Goal: Information Seeking & Learning: Learn about a topic

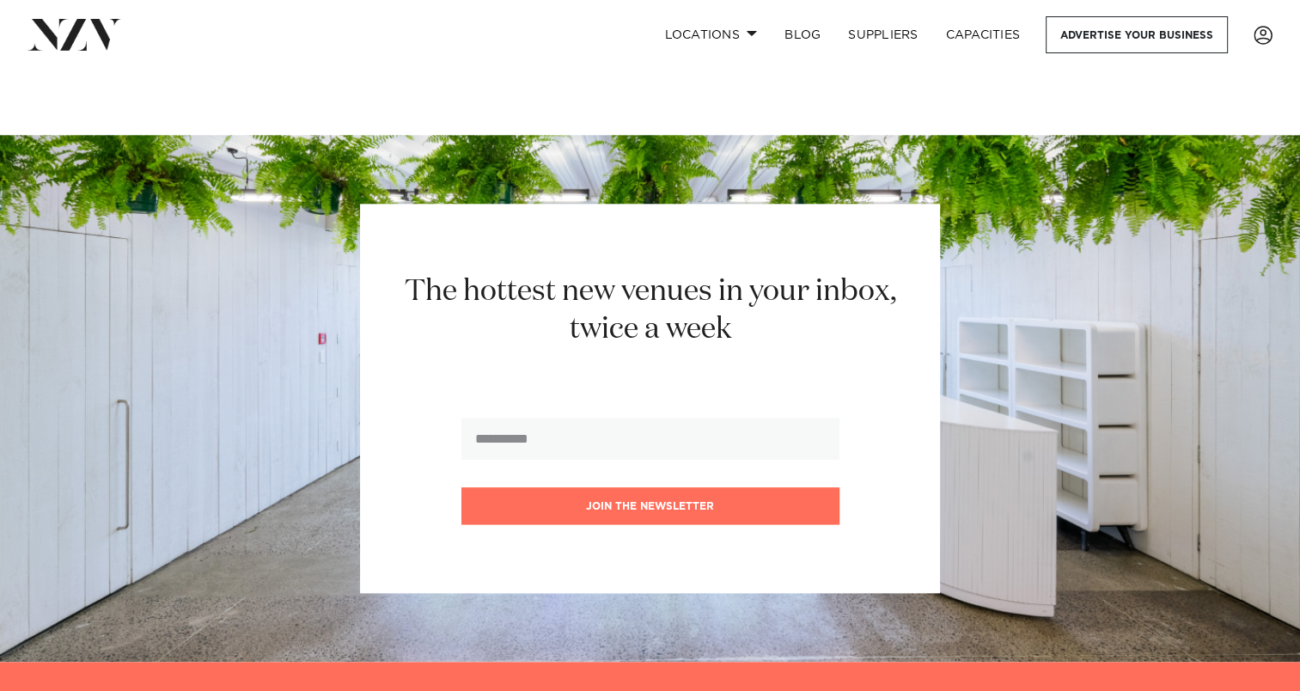
scroll to position [8339, 0]
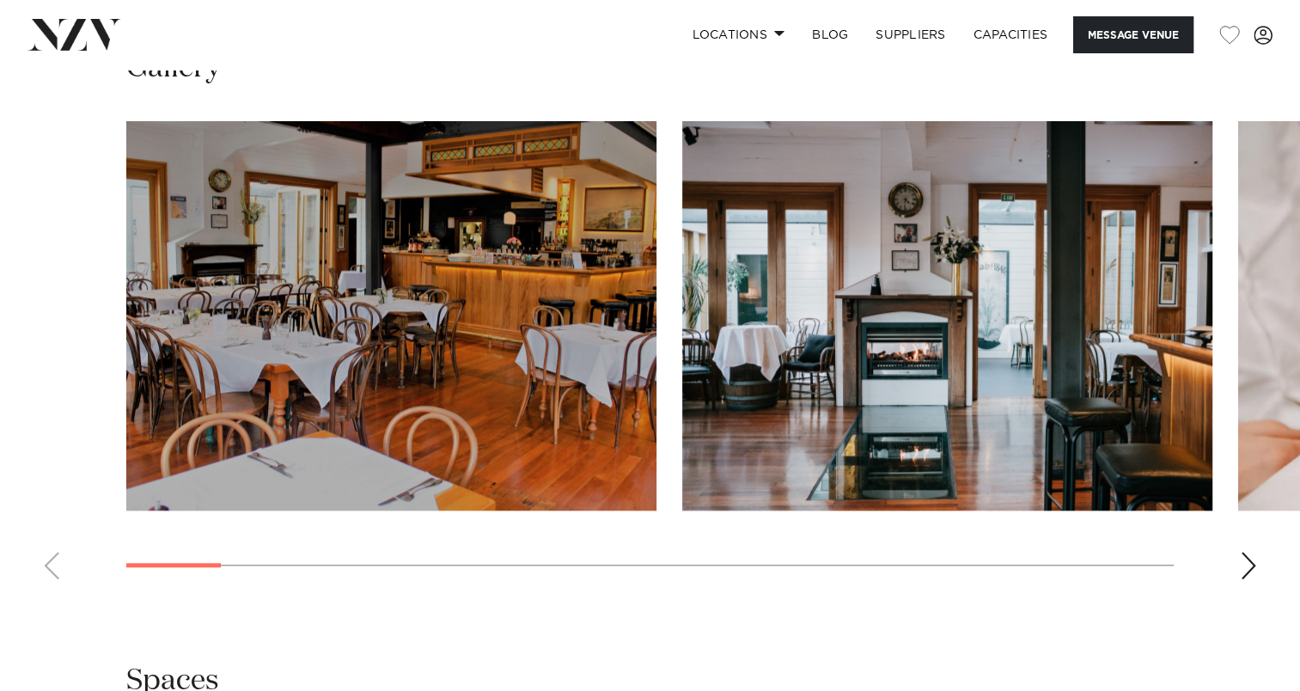
scroll to position [1553, 0]
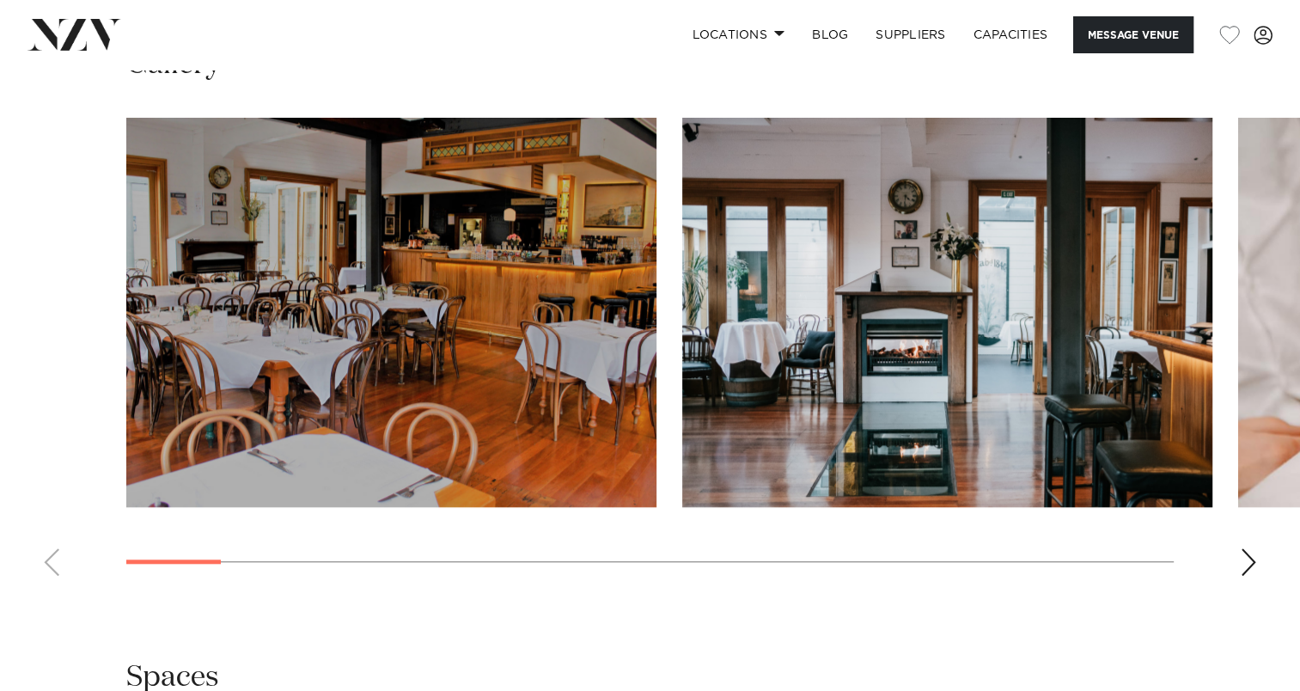
click at [1244, 576] on swiper-container at bounding box center [650, 354] width 1300 height 472
click at [1246, 557] on div "Next slide" at bounding box center [1248, 561] width 17 height 27
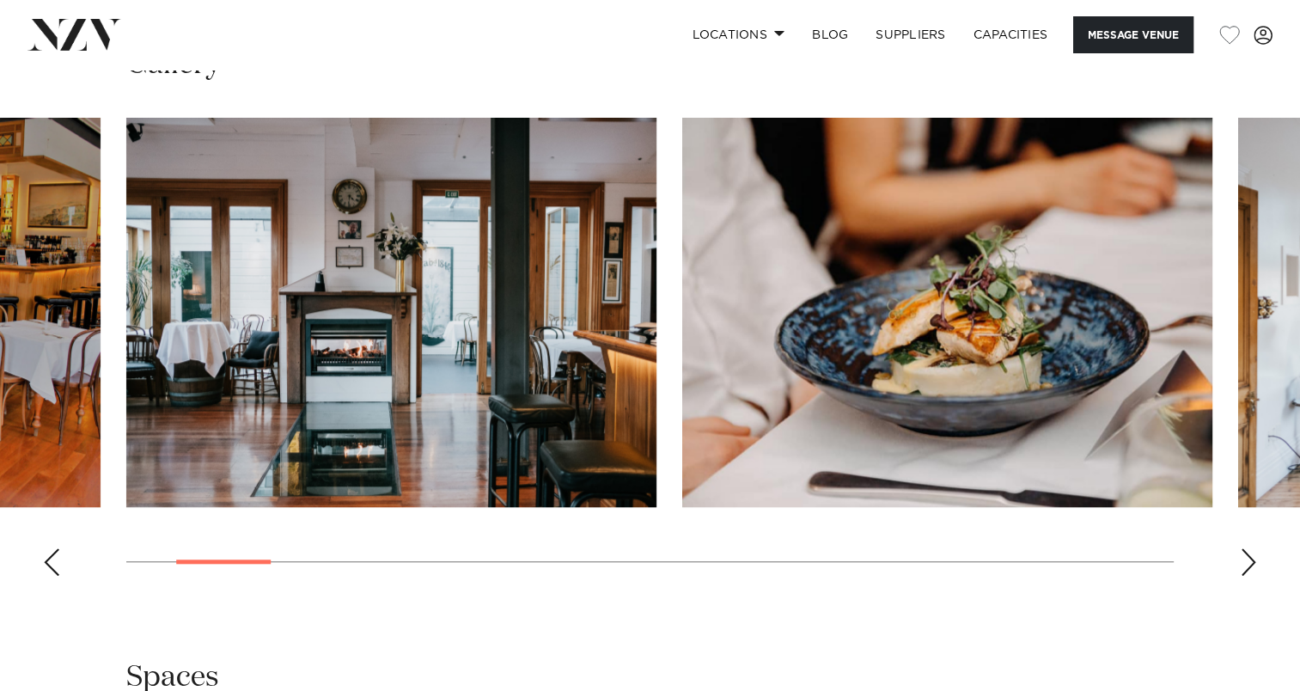
click at [1246, 557] on div "Next slide" at bounding box center [1248, 561] width 17 height 27
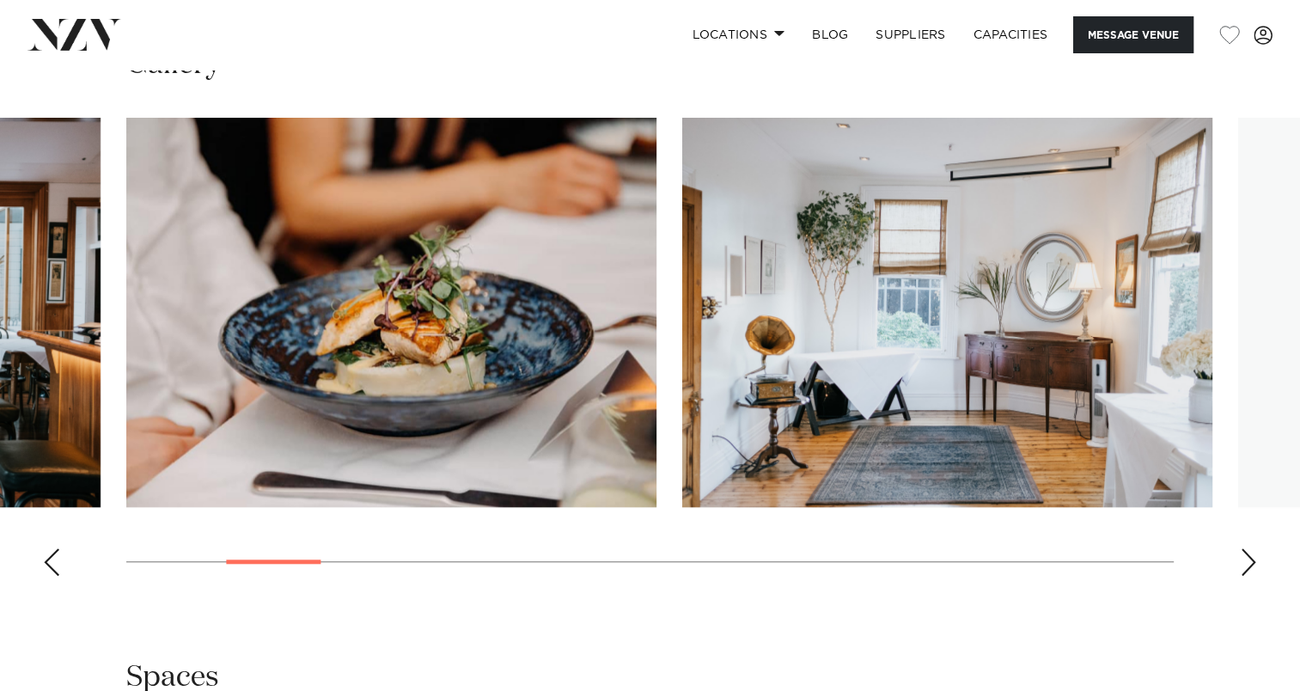
click at [1246, 557] on div "Next slide" at bounding box center [1248, 561] width 17 height 27
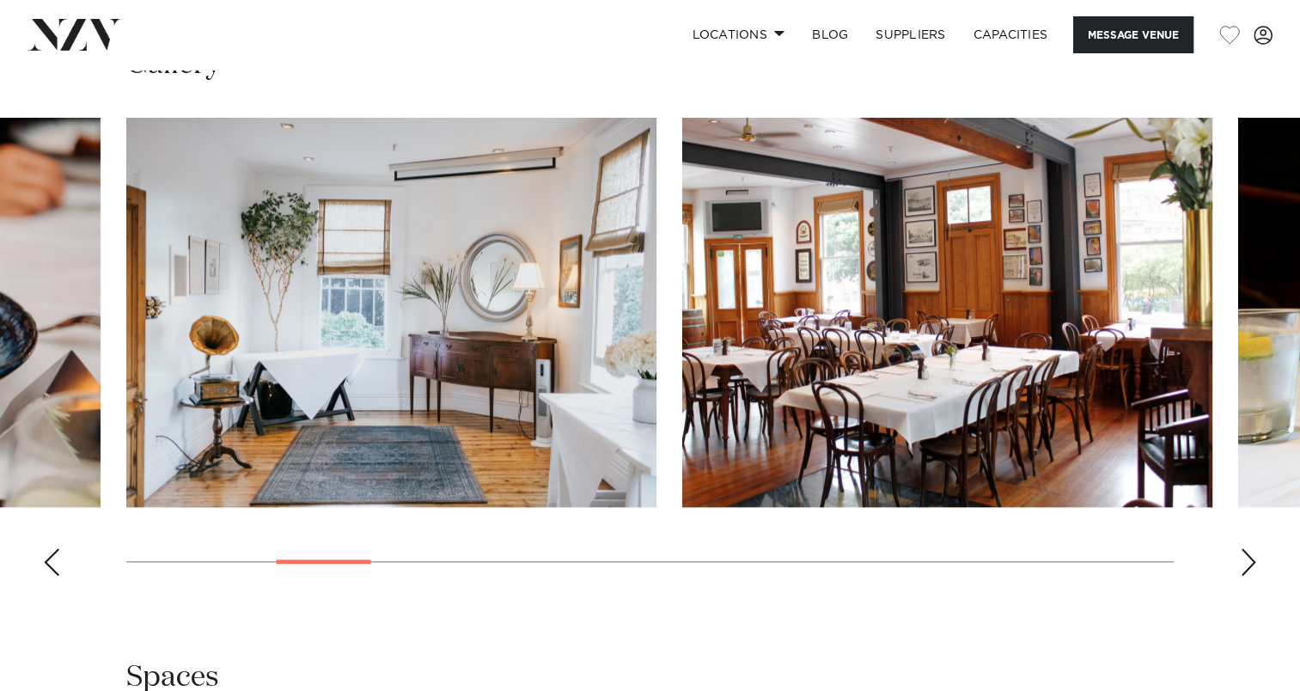
click at [1246, 557] on div "Next slide" at bounding box center [1248, 561] width 17 height 27
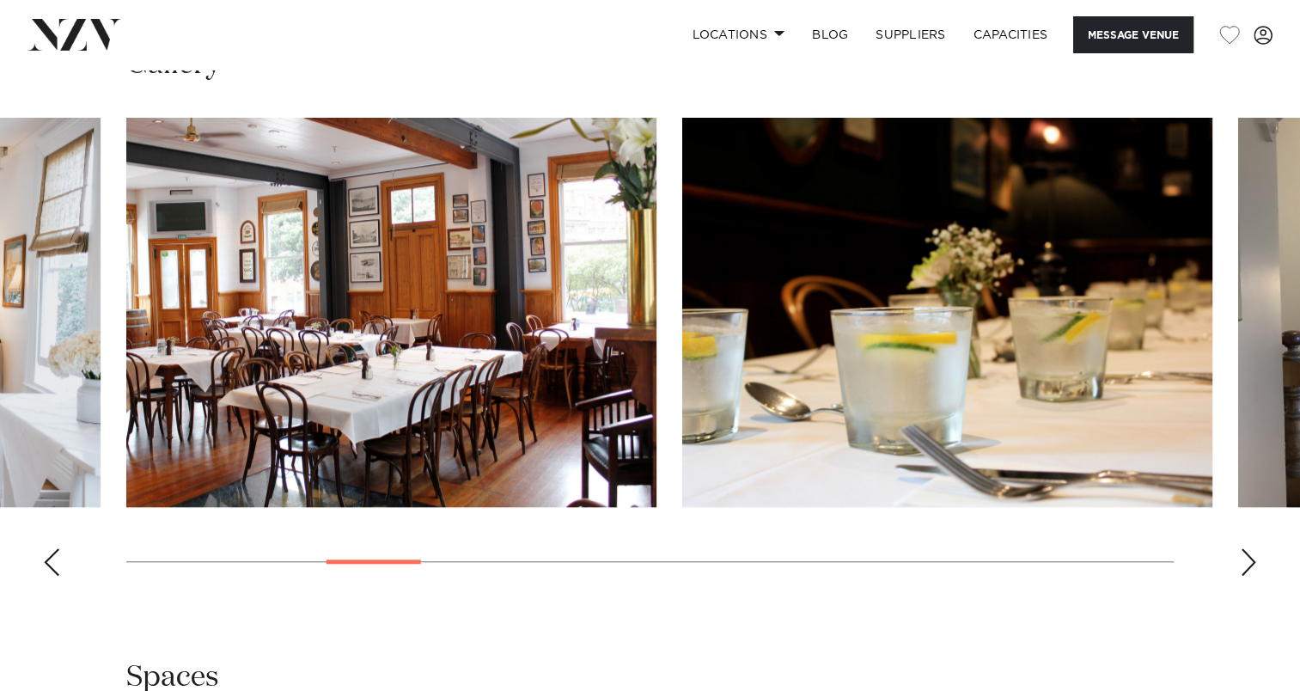
click at [1246, 557] on div "Next slide" at bounding box center [1248, 561] width 17 height 27
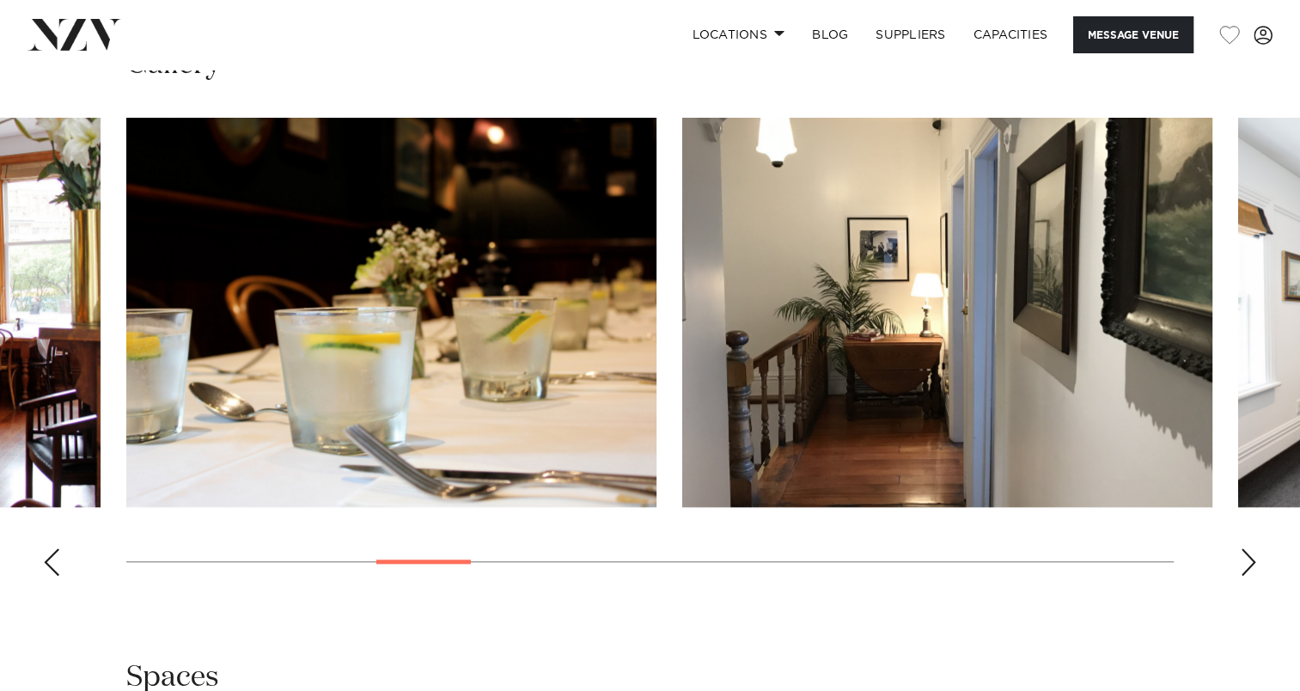
click at [1246, 557] on div "Next slide" at bounding box center [1248, 561] width 17 height 27
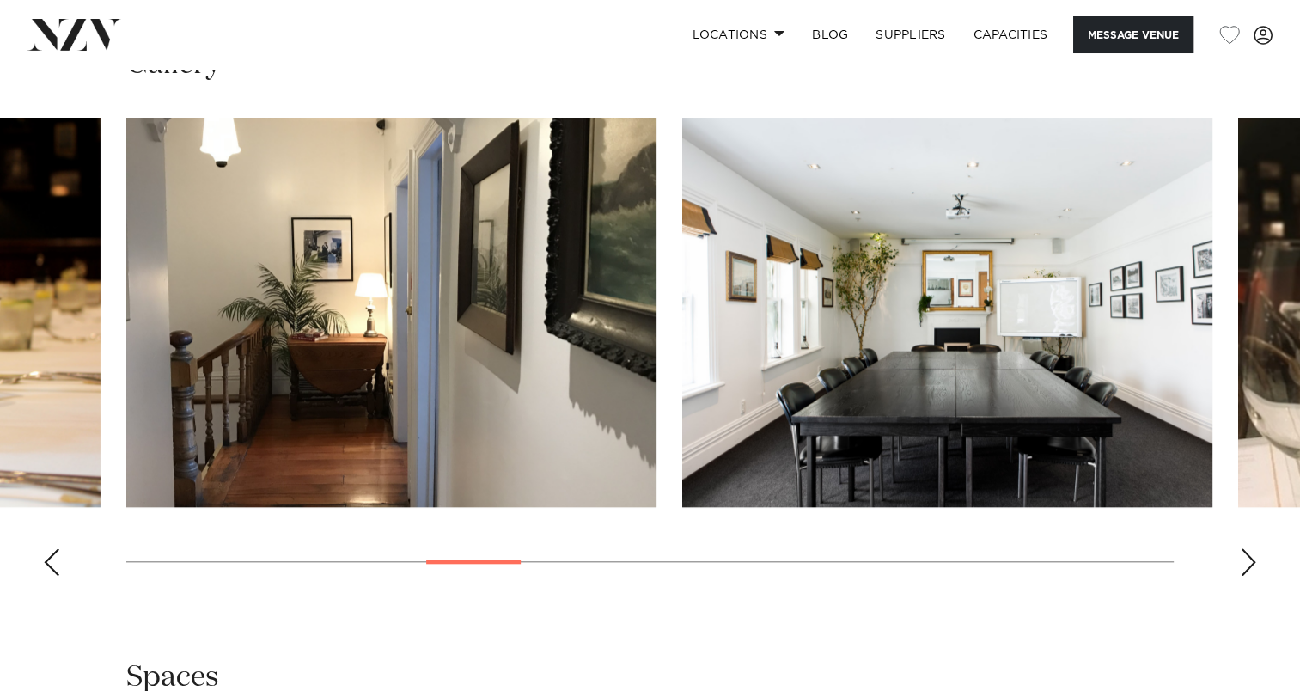
click at [1246, 557] on div "Next slide" at bounding box center [1248, 561] width 17 height 27
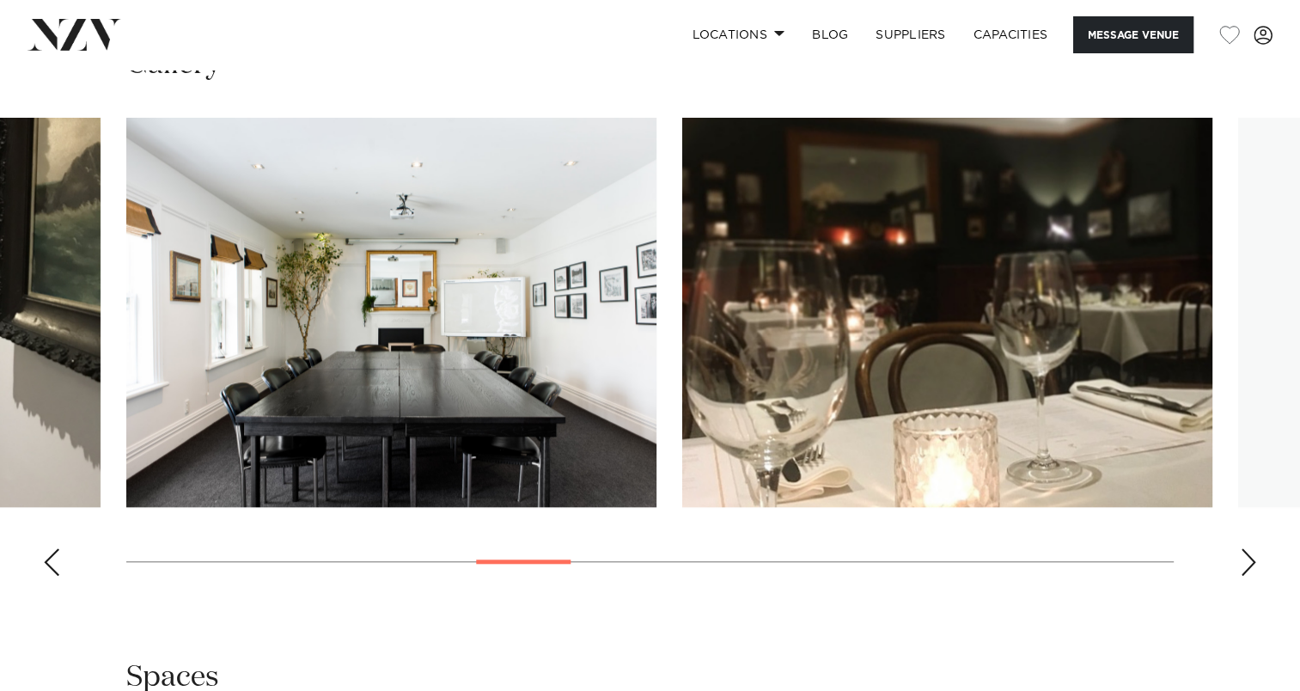
click at [1246, 557] on div "Next slide" at bounding box center [1248, 561] width 17 height 27
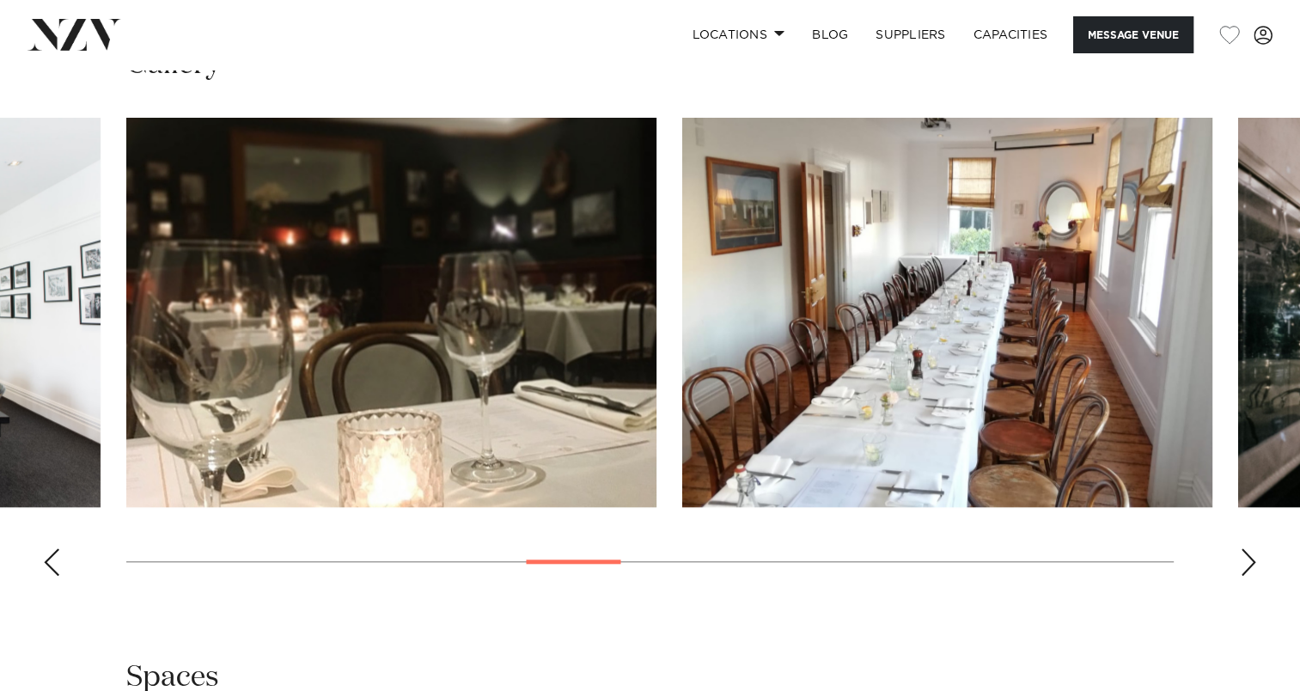
click at [1246, 557] on div "Next slide" at bounding box center [1248, 561] width 17 height 27
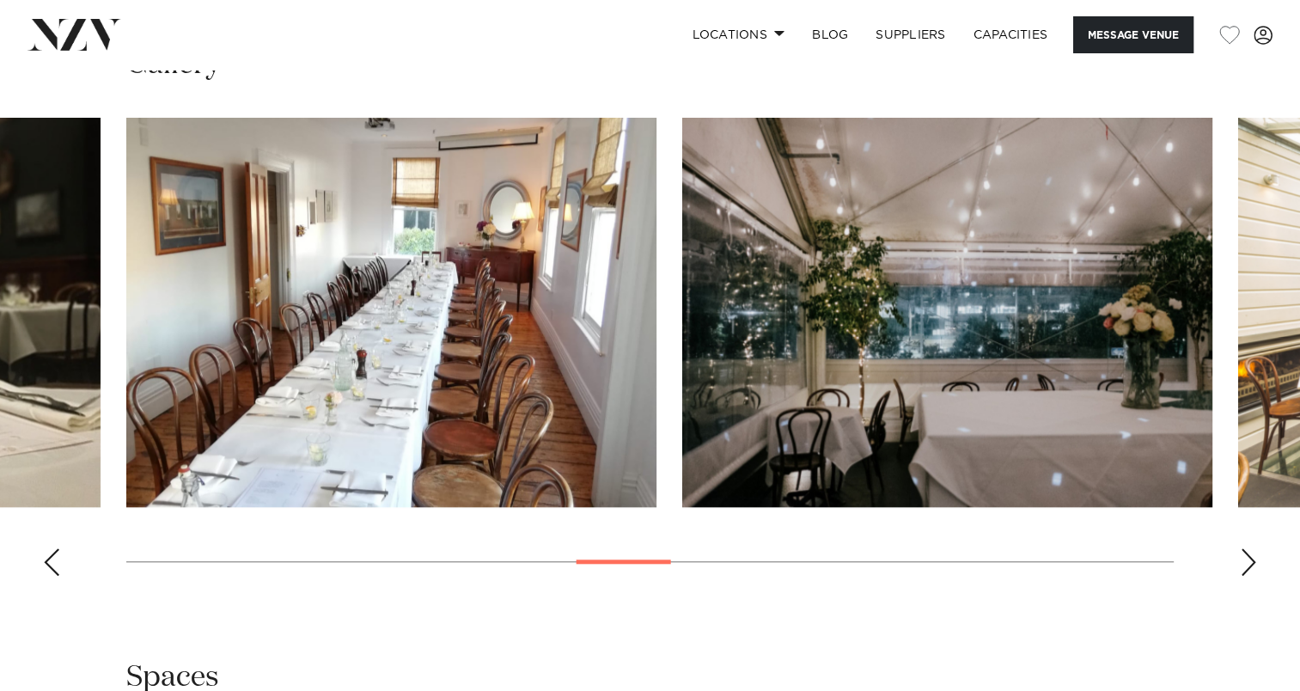
click at [1246, 557] on div "Next slide" at bounding box center [1248, 561] width 17 height 27
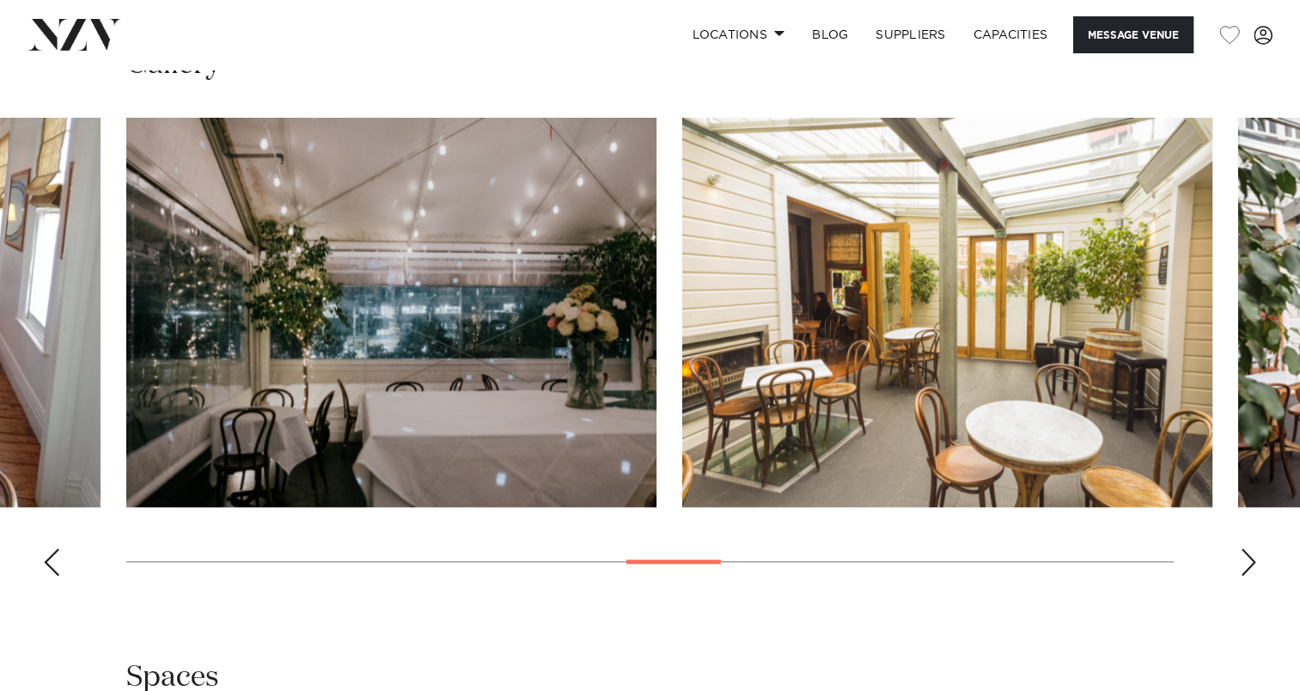
click at [1246, 557] on div "Next slide" at bounding box center [1248, 561] width 17 height 27
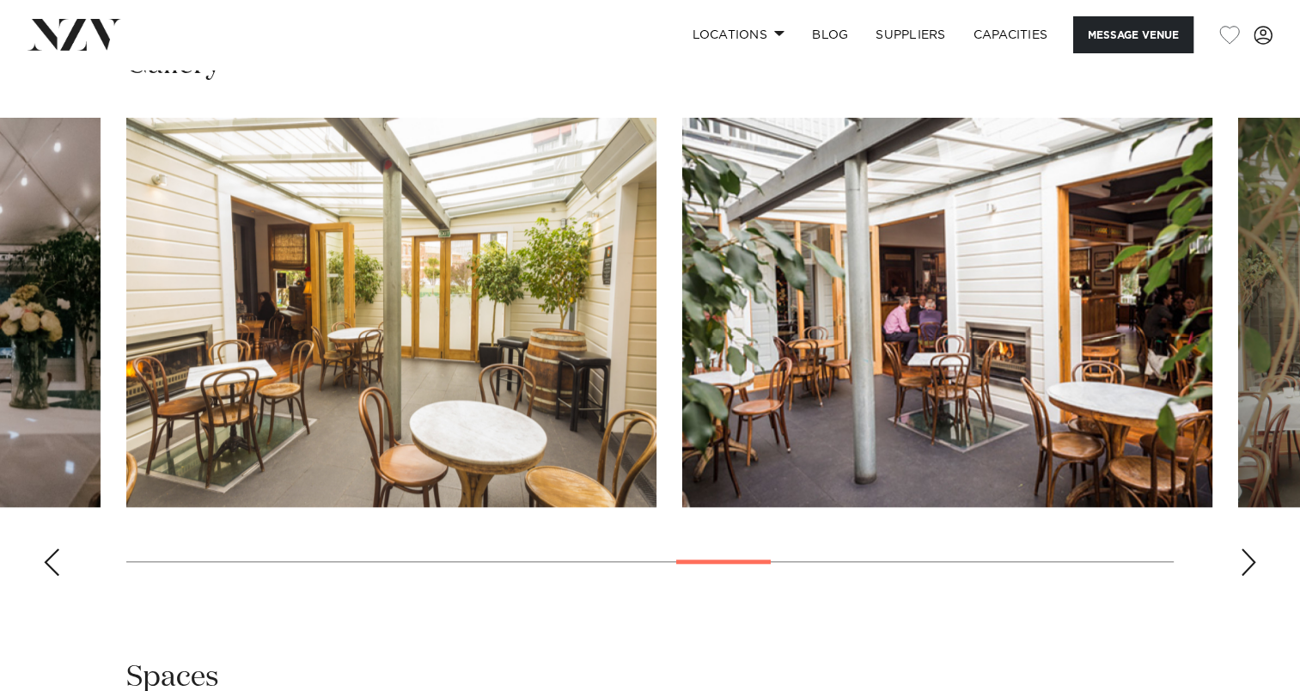
click at [1246, 557] on div "Next slide" at bounding box center [1248, 561] width 17 height 27
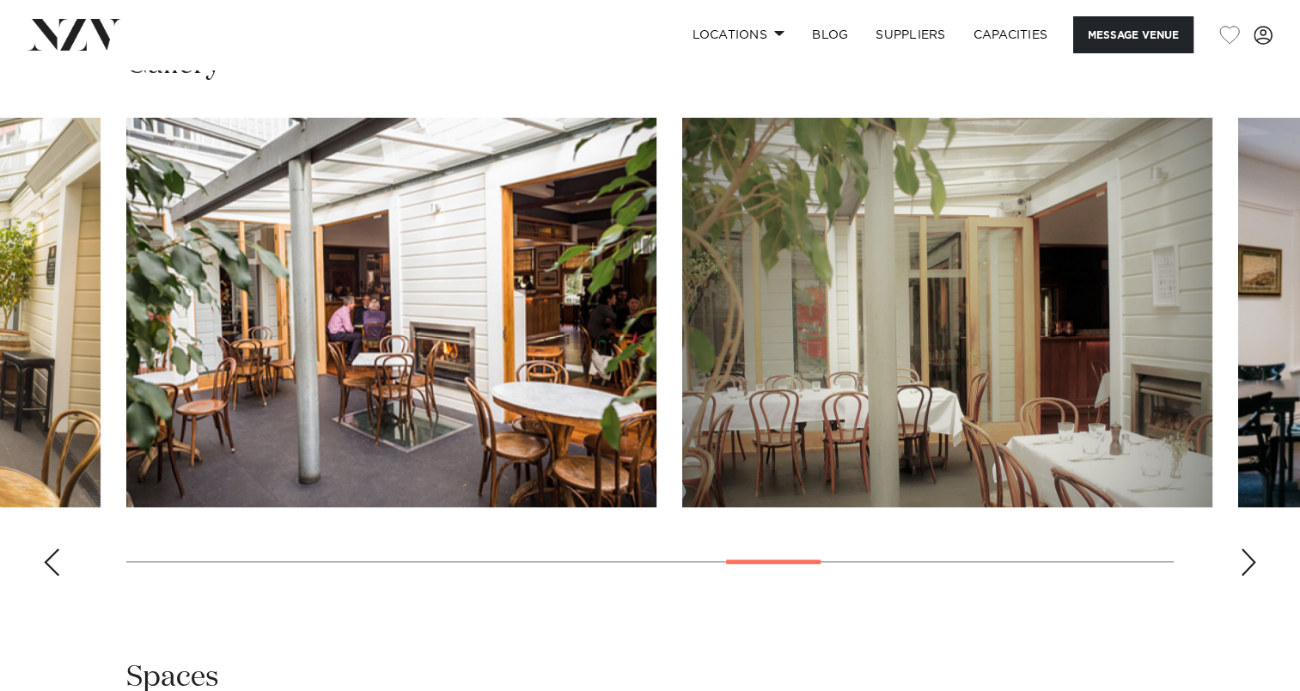
click at [1246, 557] on div "Next slide" at bounding box center [1248, 561] width 17 height 27
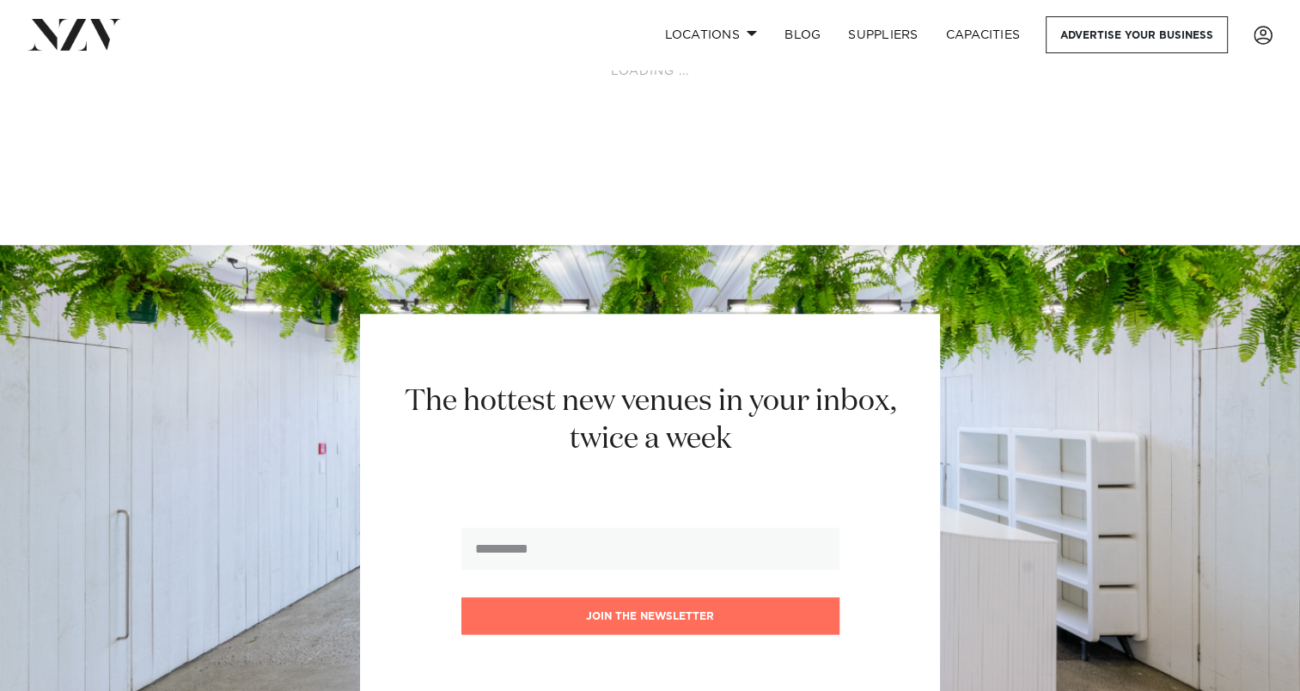
scroll to position [8339, 0]
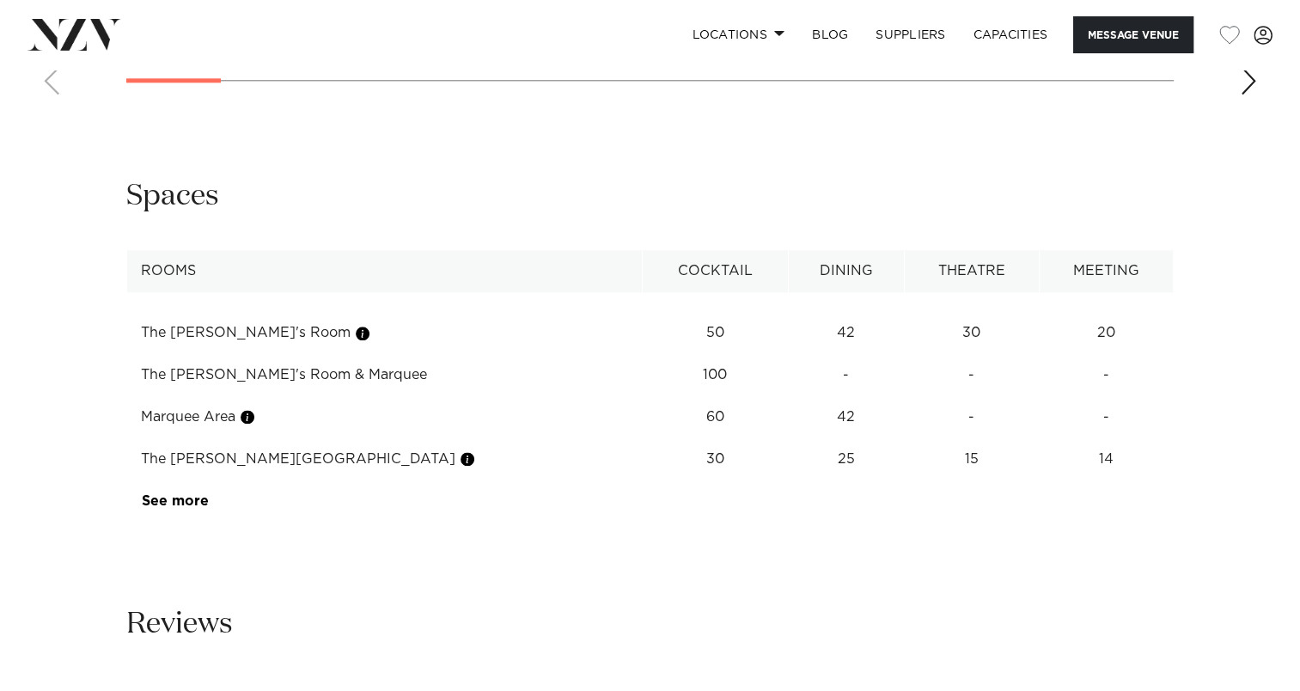
scroll to position [2036, 0]
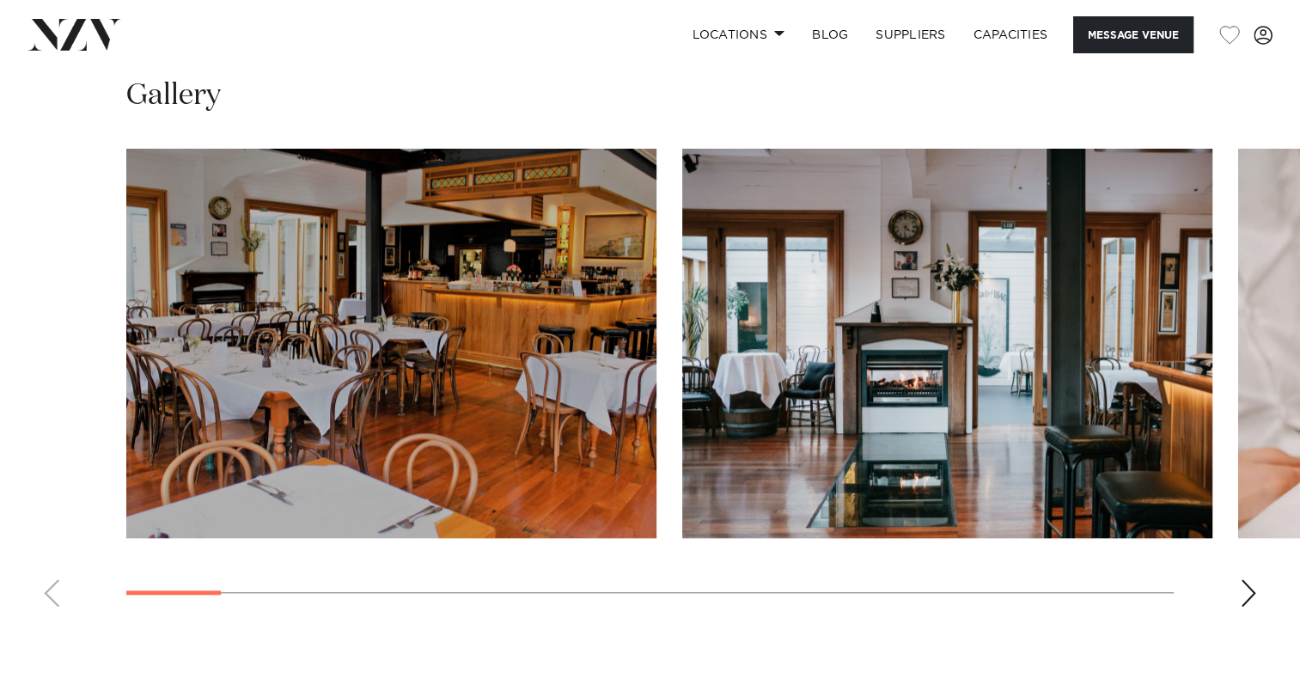
scroll to position [1517, 0]
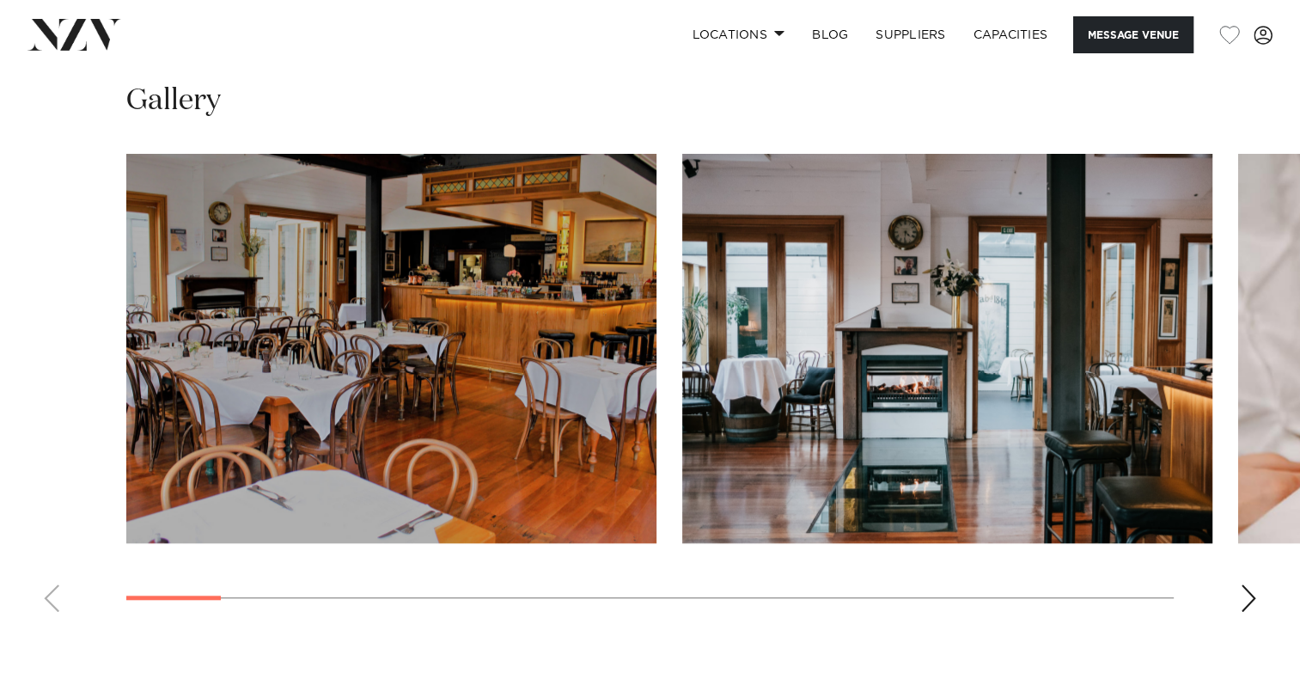
click at [1242, 580] on swiper-container at bounding box center [650, 390] width 1300 height 472
click at [1243, 584] on div "Next slide" at bounding box center [1248, 597] width 17 height 27
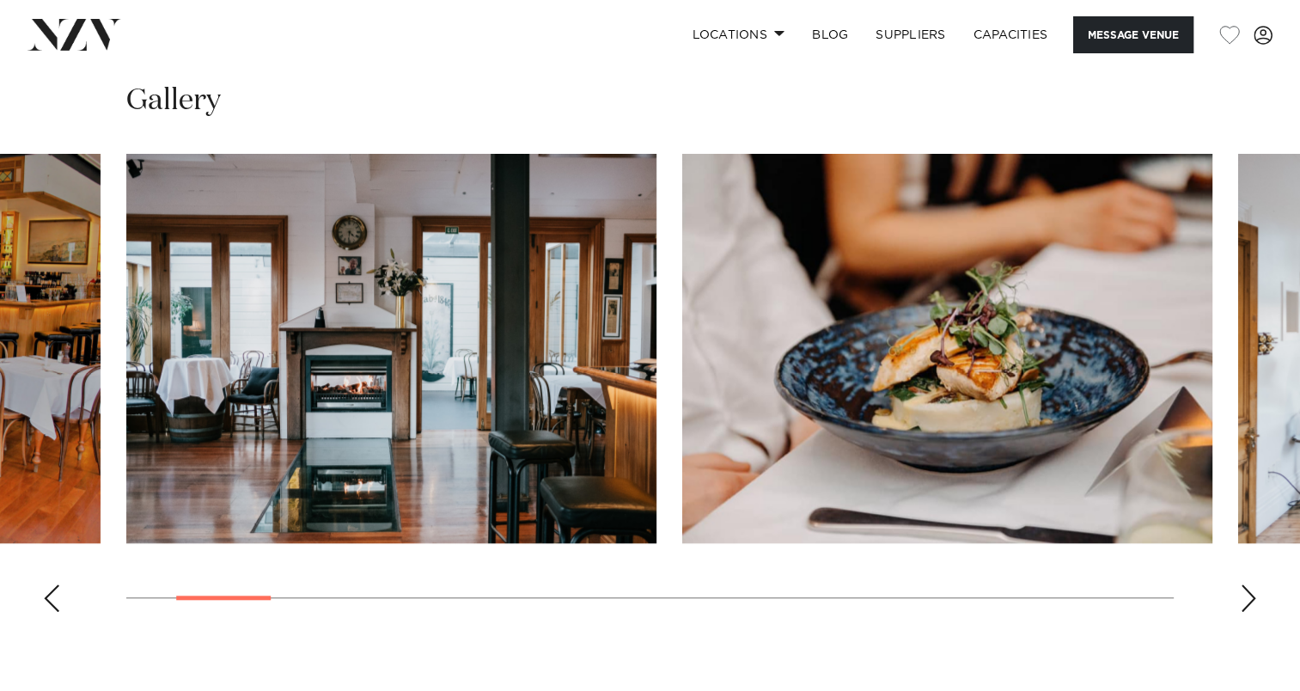
click at [1243, 584] on div "Next slide" at bounding box center [1248, 597] width 17 height 27
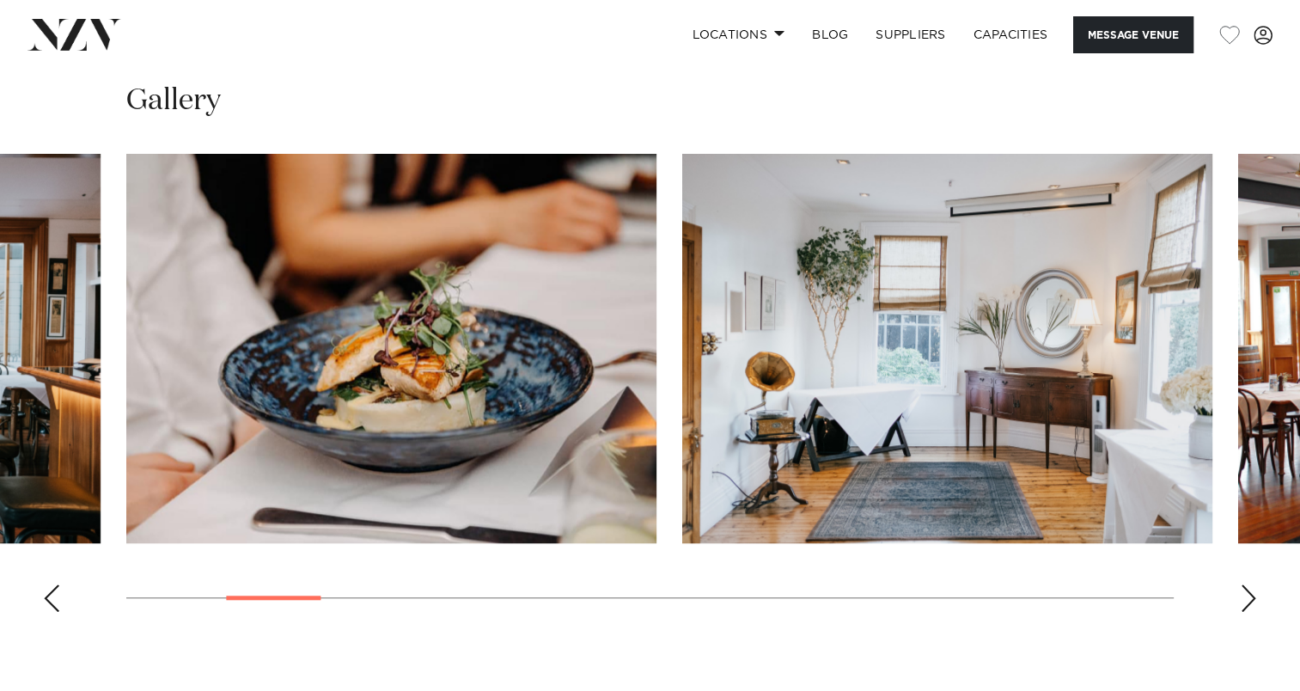
click at [1243, 584] on div "Next slide" at bounding box center [1248, 597] width 17 height 27
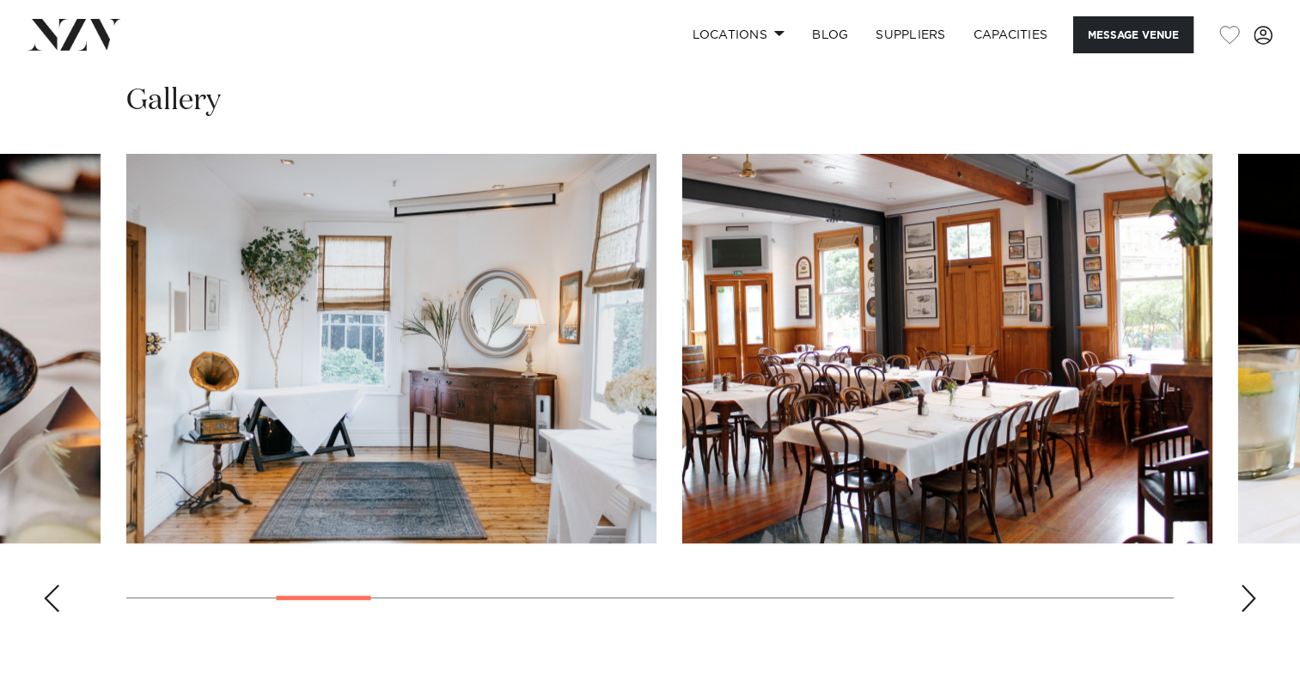
click at [1243, 585] on div "Next slide" at bounding box center [1248, 597] width 17 height 27
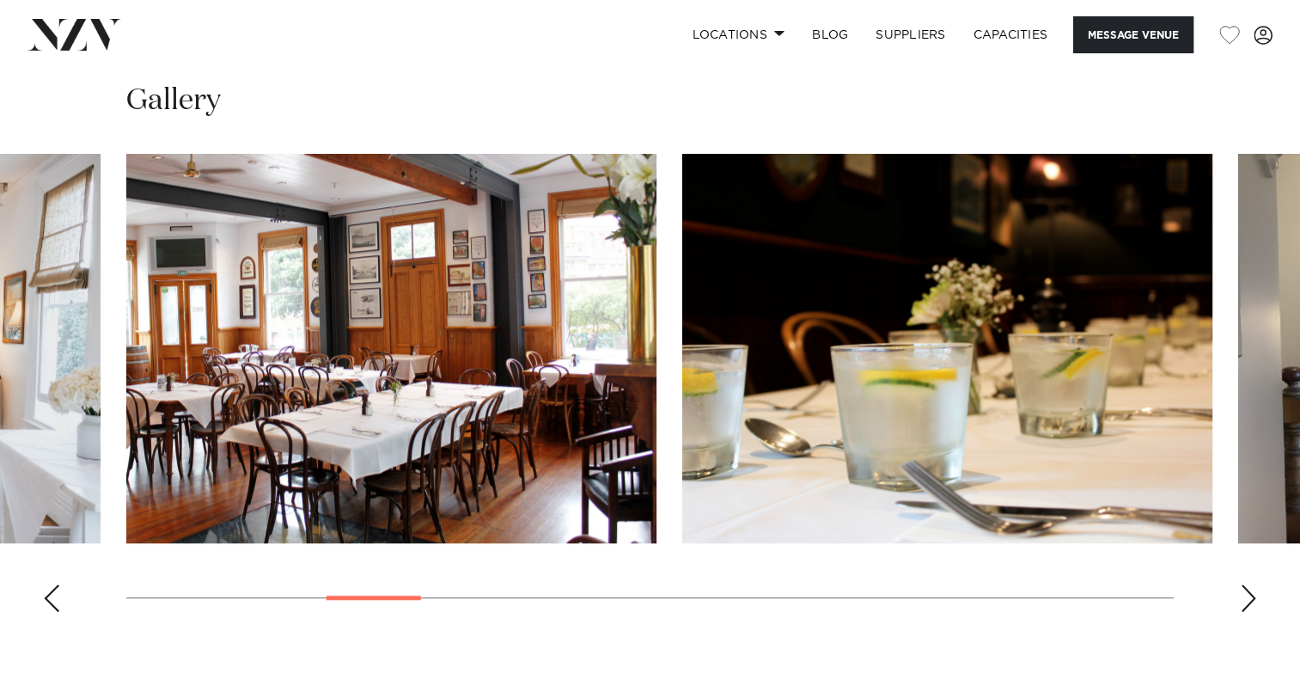
click at [1243, 585] on div "Next slide" at bounding box center [1248, 597] width 17 height 27
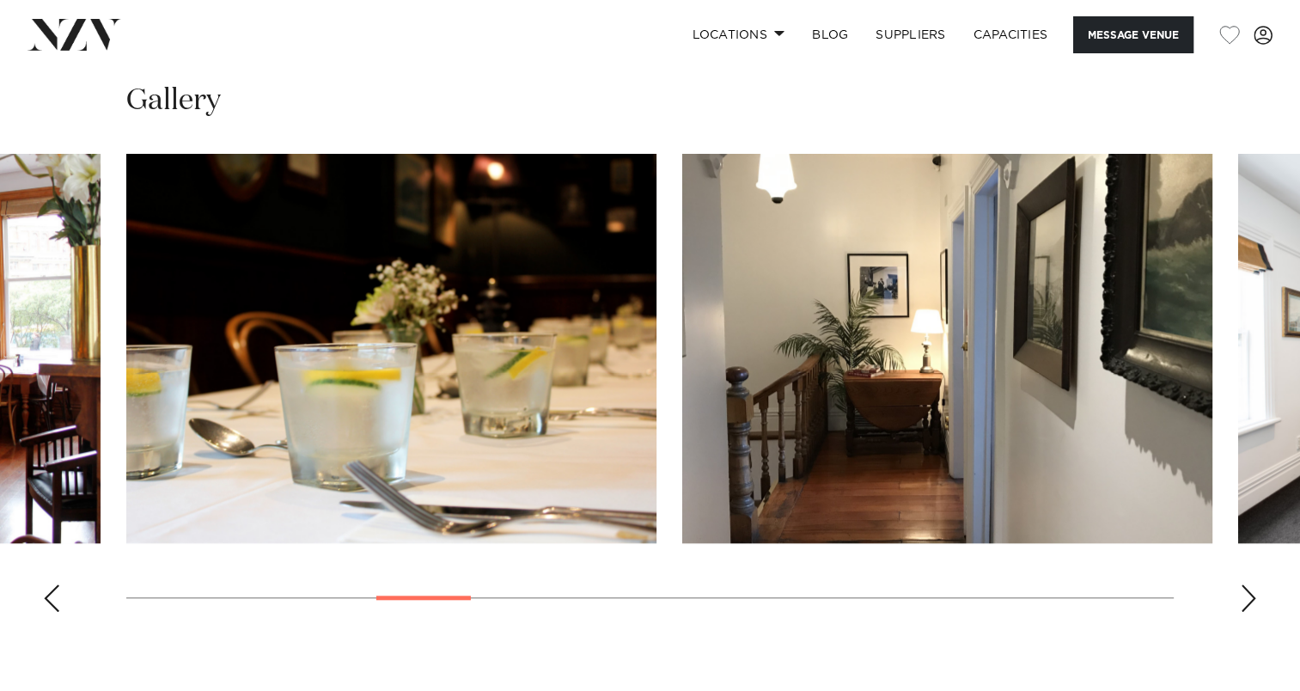
click at [1243, 585] on div "Next slide" at bounding box center [1248, 597] width 17 height 27
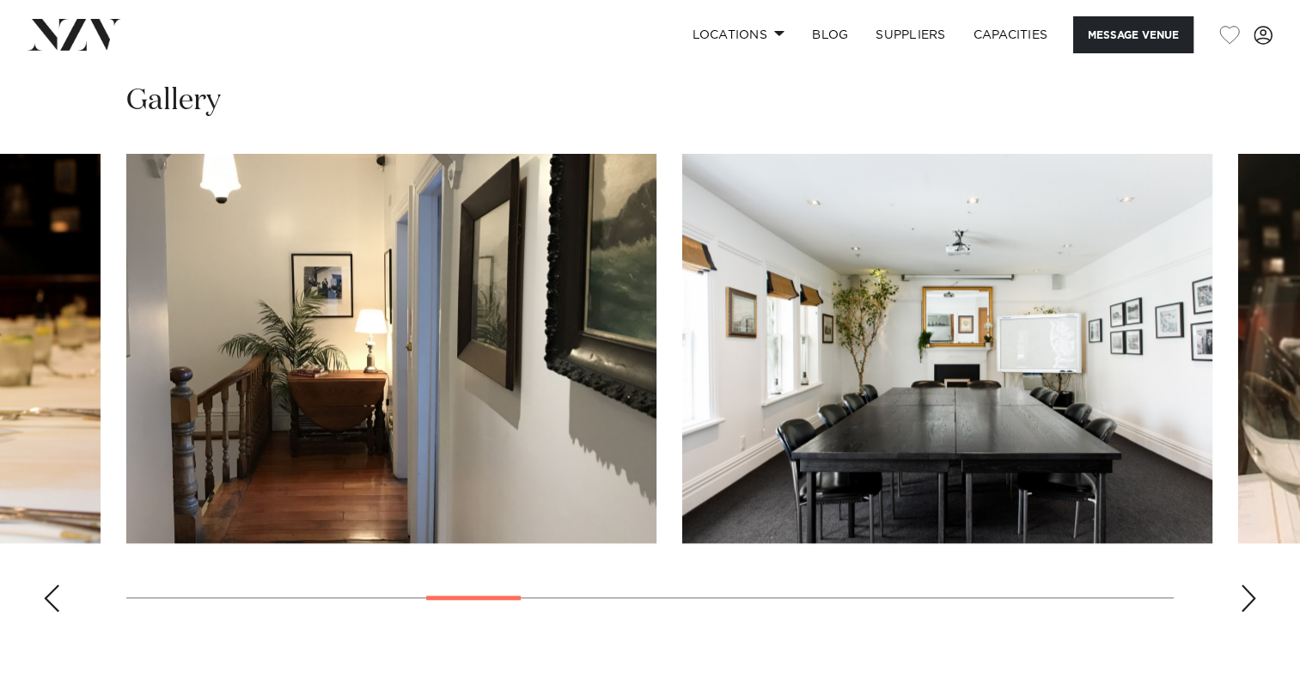
click at [1243, 585] on div "Next slide" at bounding box center [1248, 597] width 17 height 27
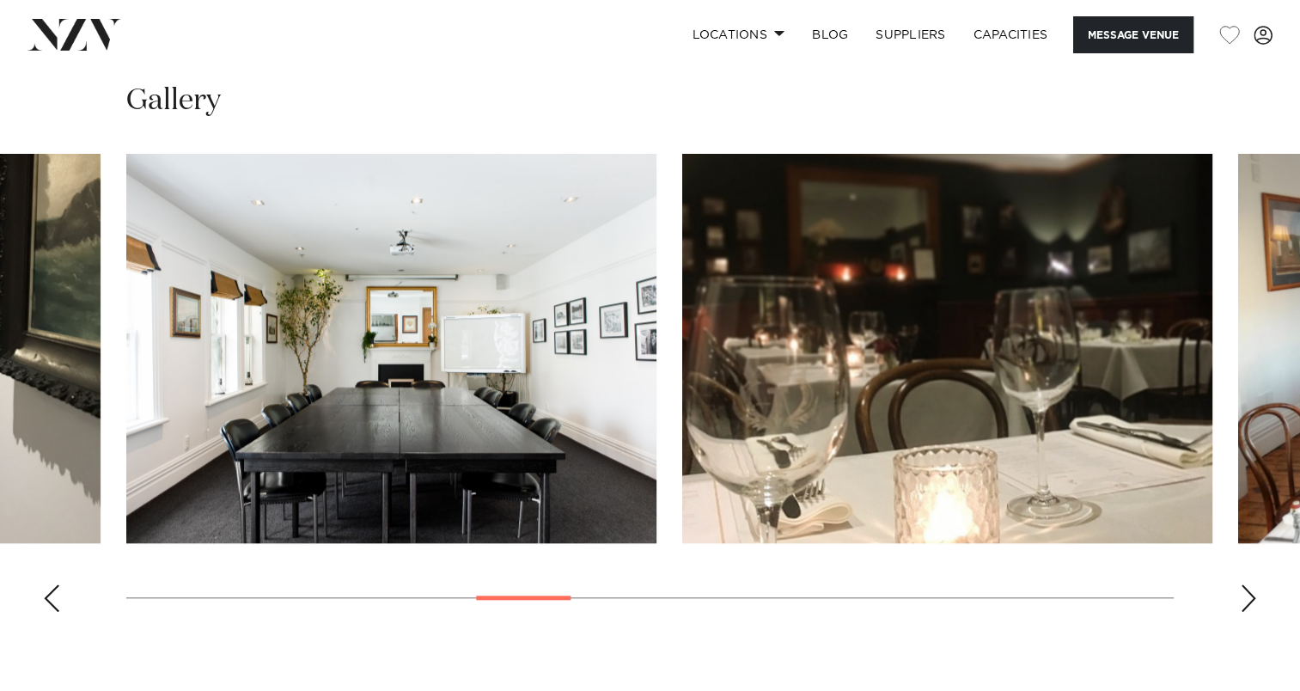
click at [1243, 585] on div "Next slide" at bounding box center [1248, 597] width 17 height 27
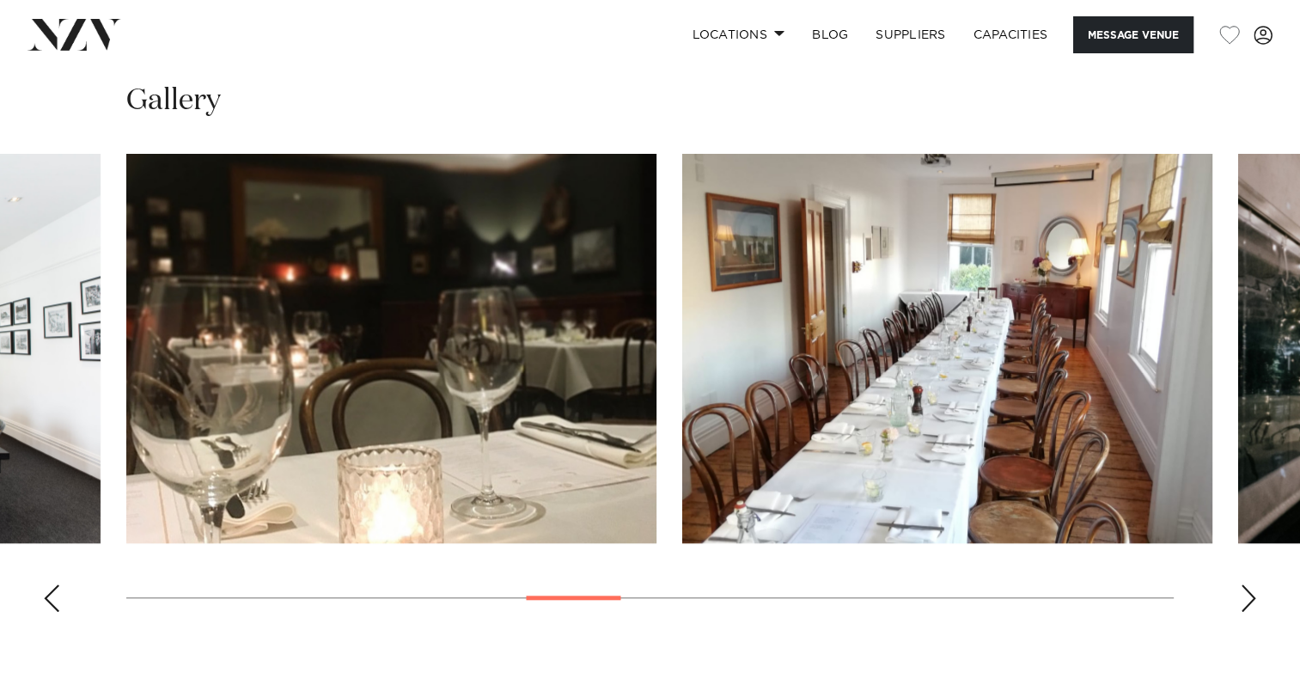
click at [1243, 585] on div "Next slide" at bounding box center [1248, 597] width 17 height 27
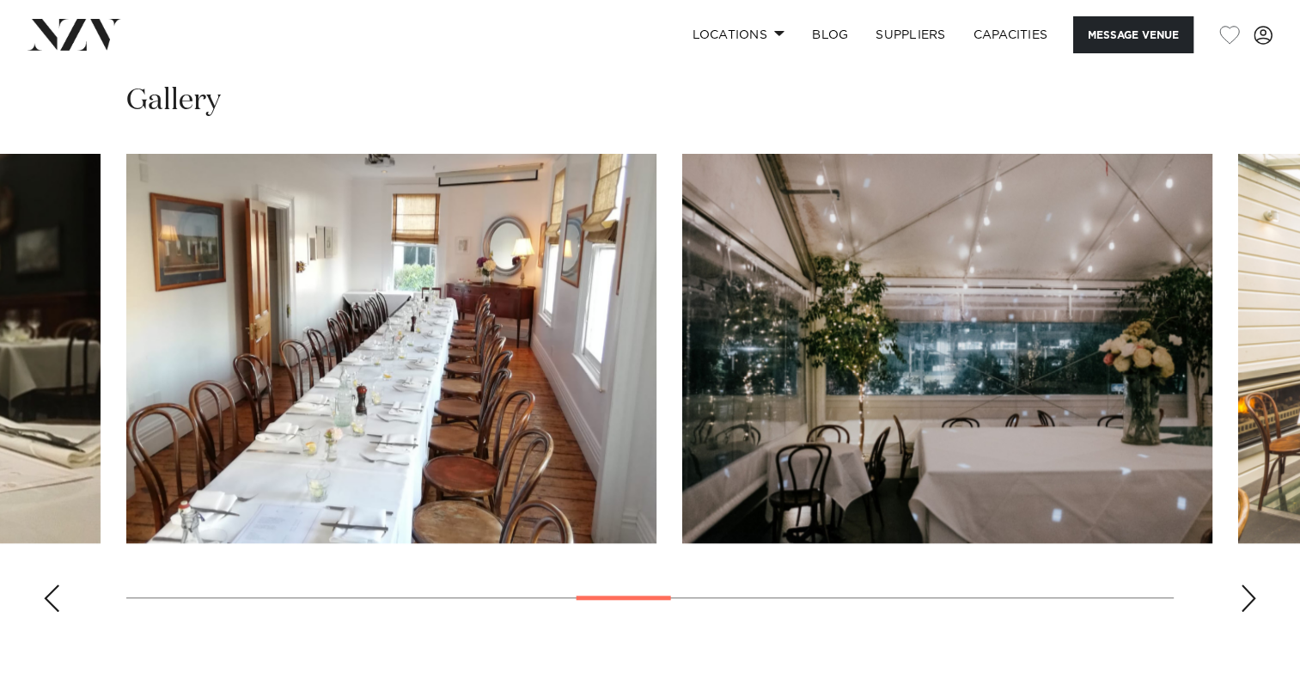
click at [1243, 585] on div "Next slide" at bounding box center [1248, 597] width 17 height 27
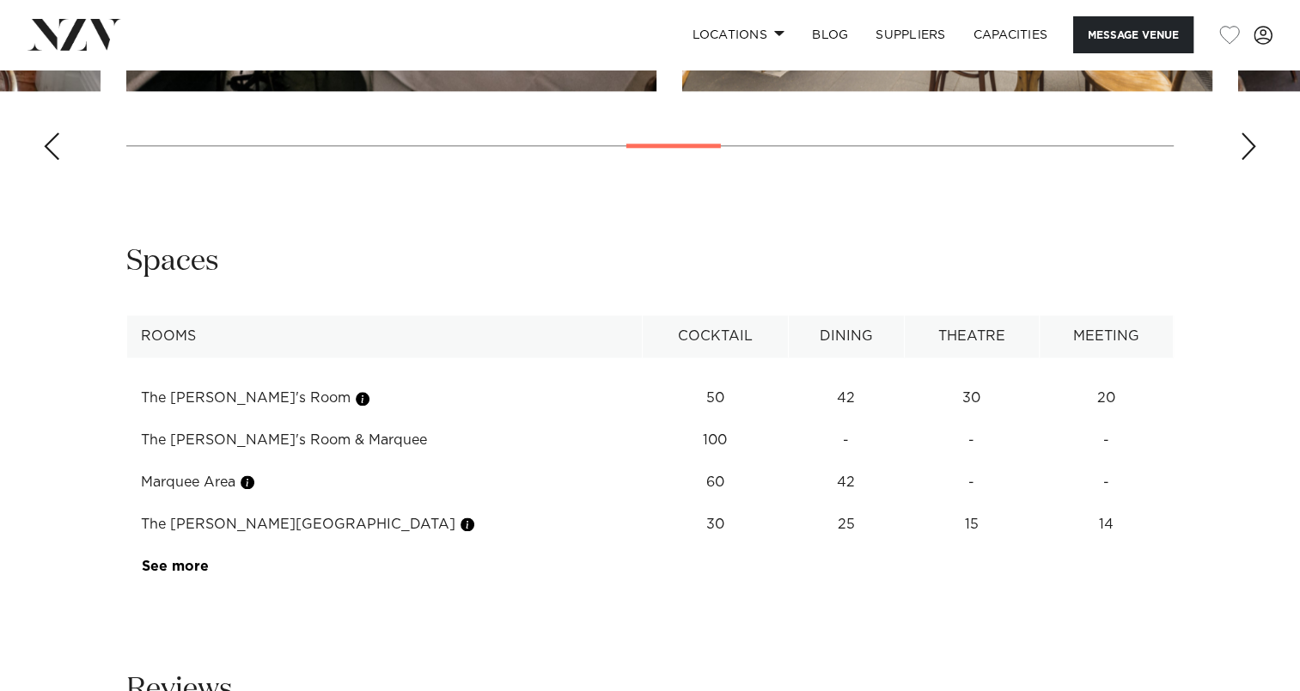
scroll to position [1971, 0]
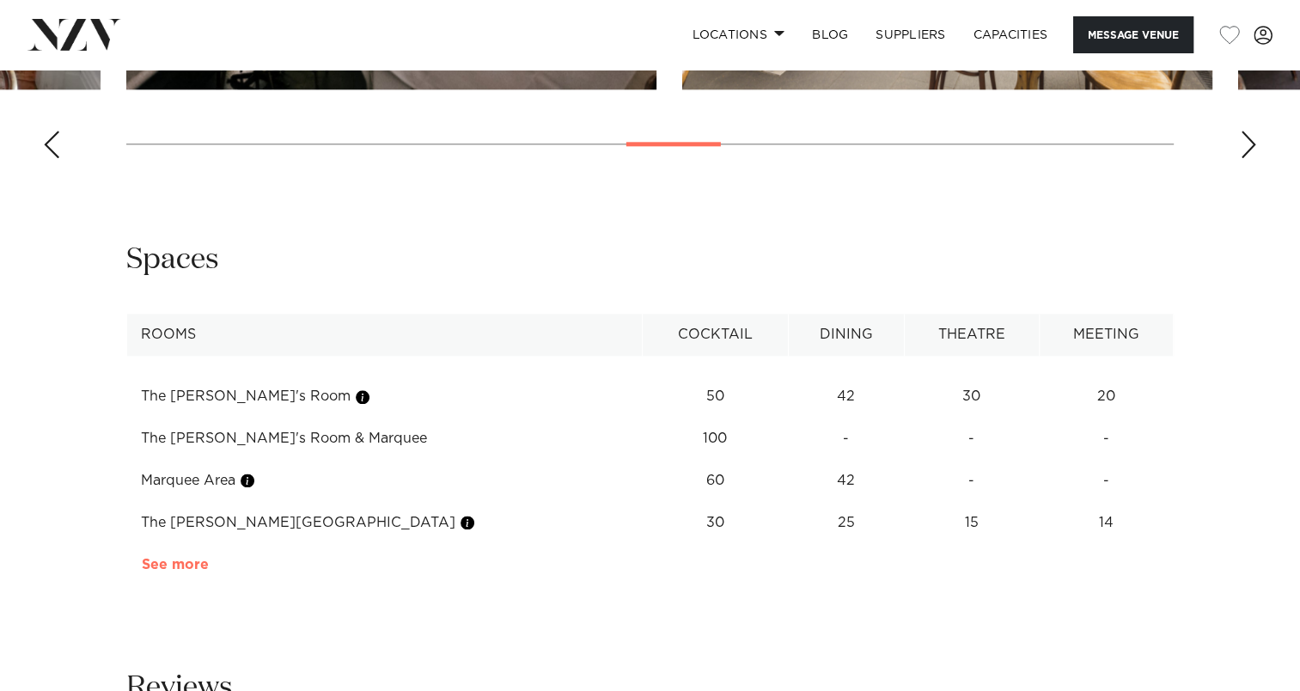
click at [180, 567] on link "See more" at bounding box center [209, 565] width 134 height 14
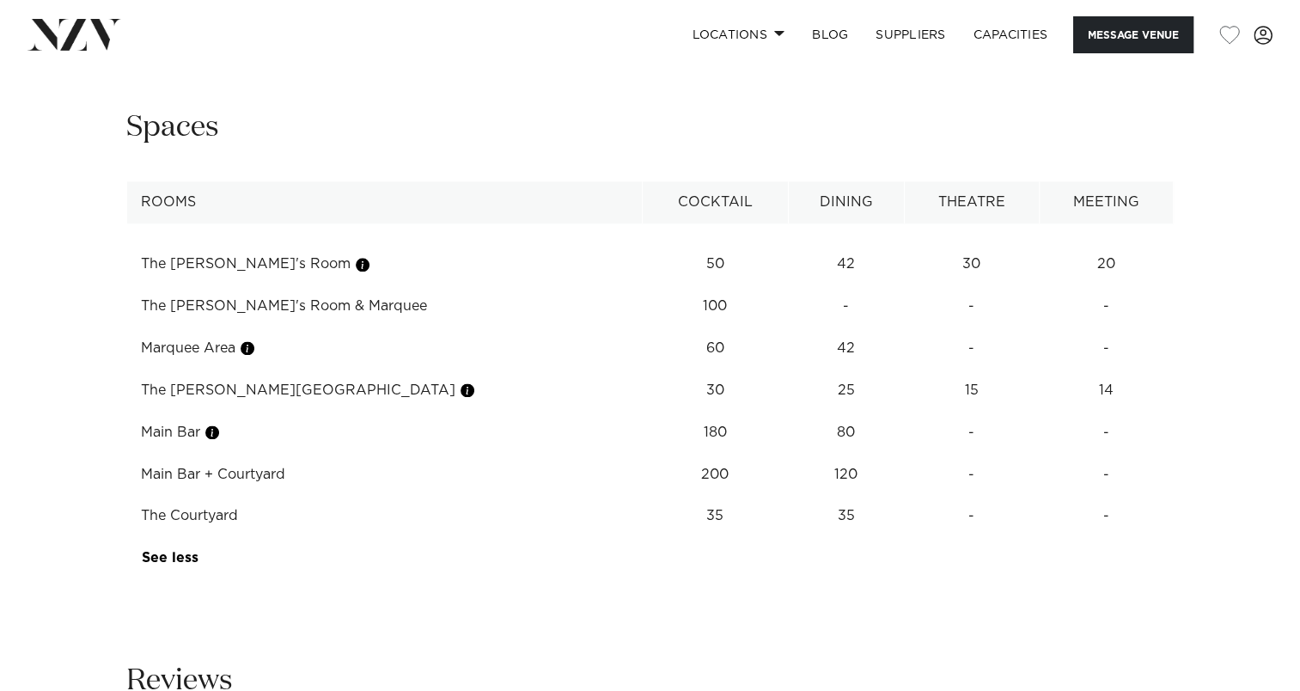
scroll to position [2139, 0]
